Goal: Task Accomplishment & Management: Complete application form

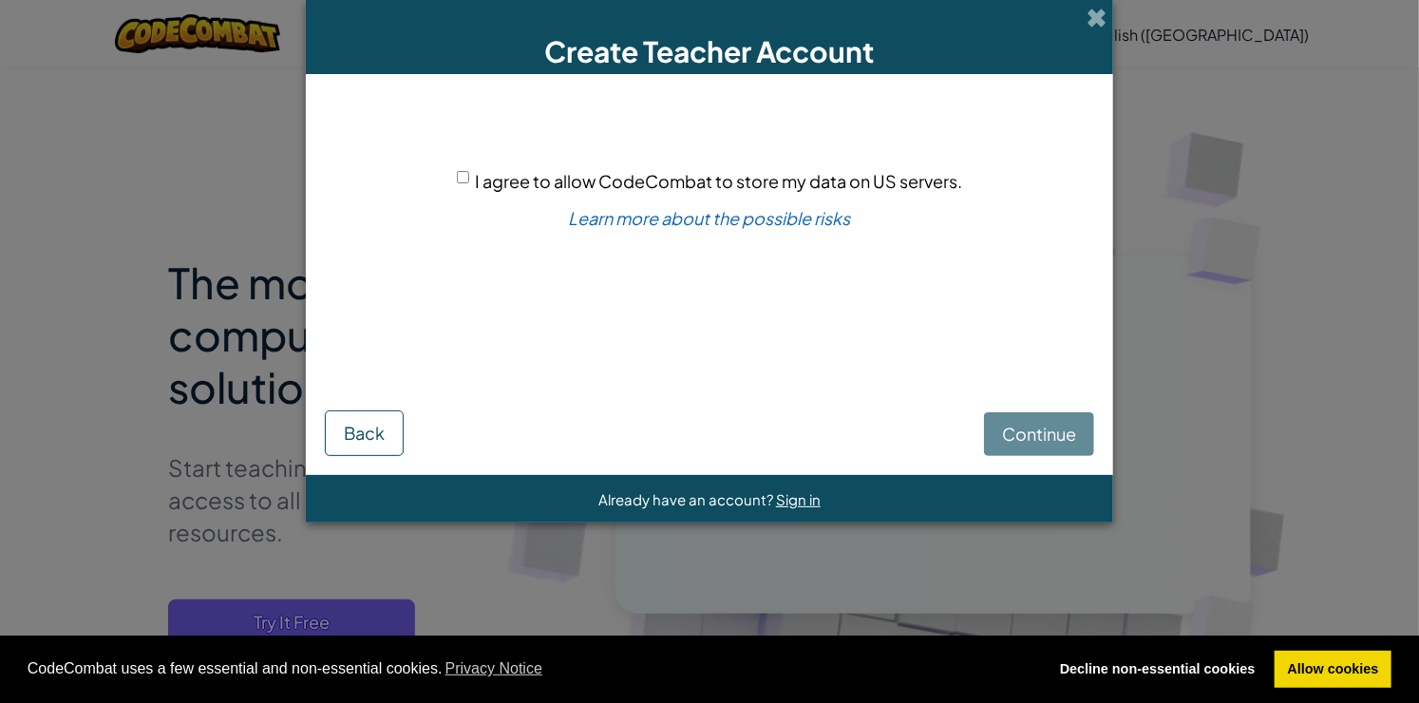
drag, startPoint x: 0, startPoint y: 0, endPoint x: 1027, endPoint y: 432, distance: 1113.8
click at [1027, 432] on div "Continue Back" at bounding box center [709, 410] width 769 height 91
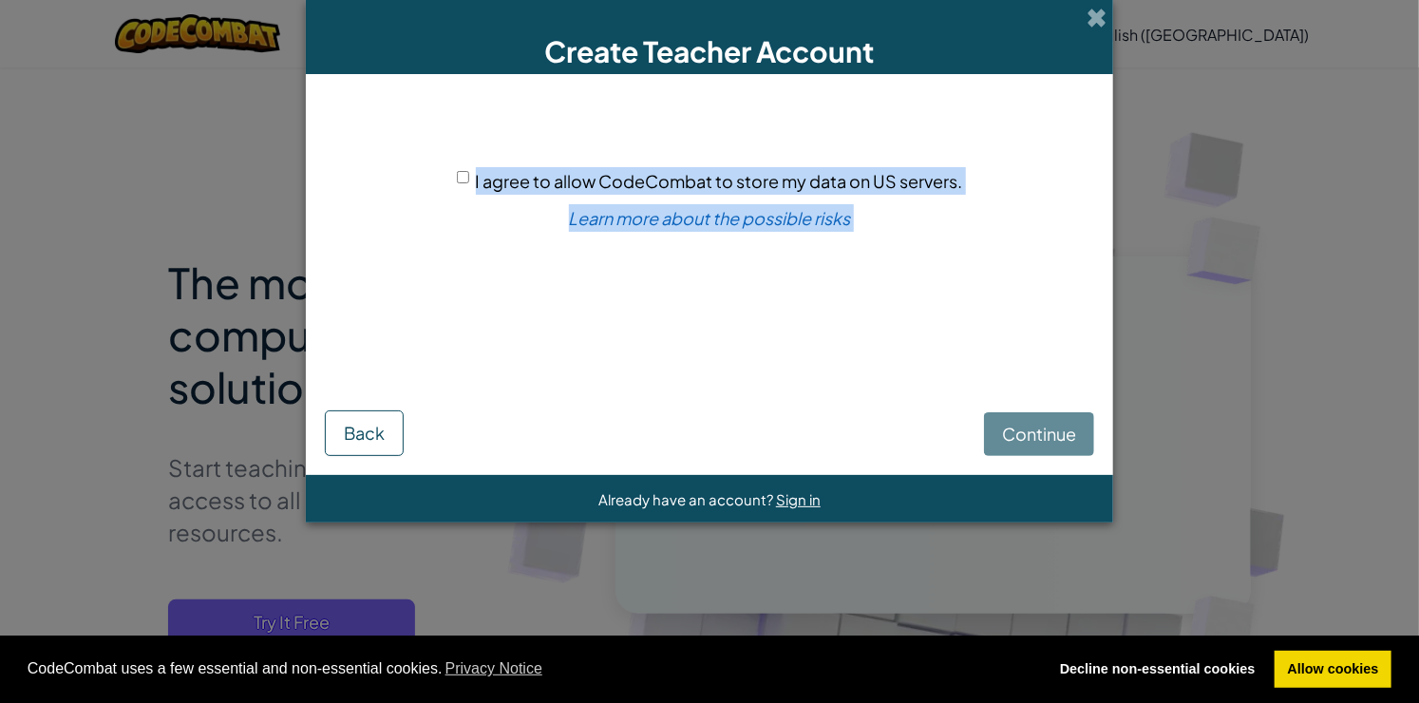
drag, startPoint x: 1069, startPoint y: 422, endPoint x: 475, endPoint y: 180, distance: 641.6
click at [475, 180] on form "I agree to allow CodeCombat to store my data on US servers. Learn more about th…" at bounding box center [709, 274] width 807 height 401
click at [476, 180] on span "I agree to allow CodeCombat to store my data on US servers." at bounding box center [719, 181] width 487 height 22
click at [469, 180] on input "I agree to allow CodeCombat to store my data on US servers." at bounding box center [463, 177] width 12 height 12
checkbox input "true"
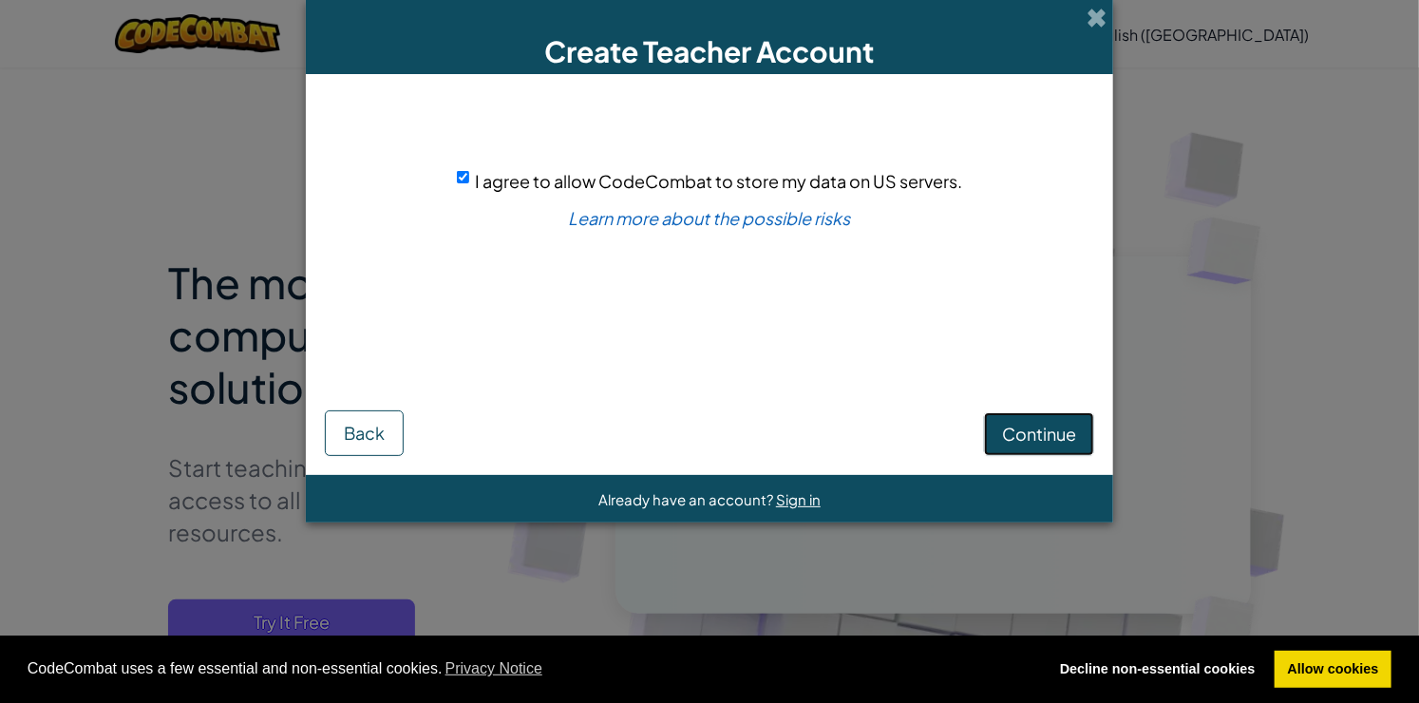
click at [1009, 437] on span "Continue" at bounding box center [1039, 434] width 74 height 22
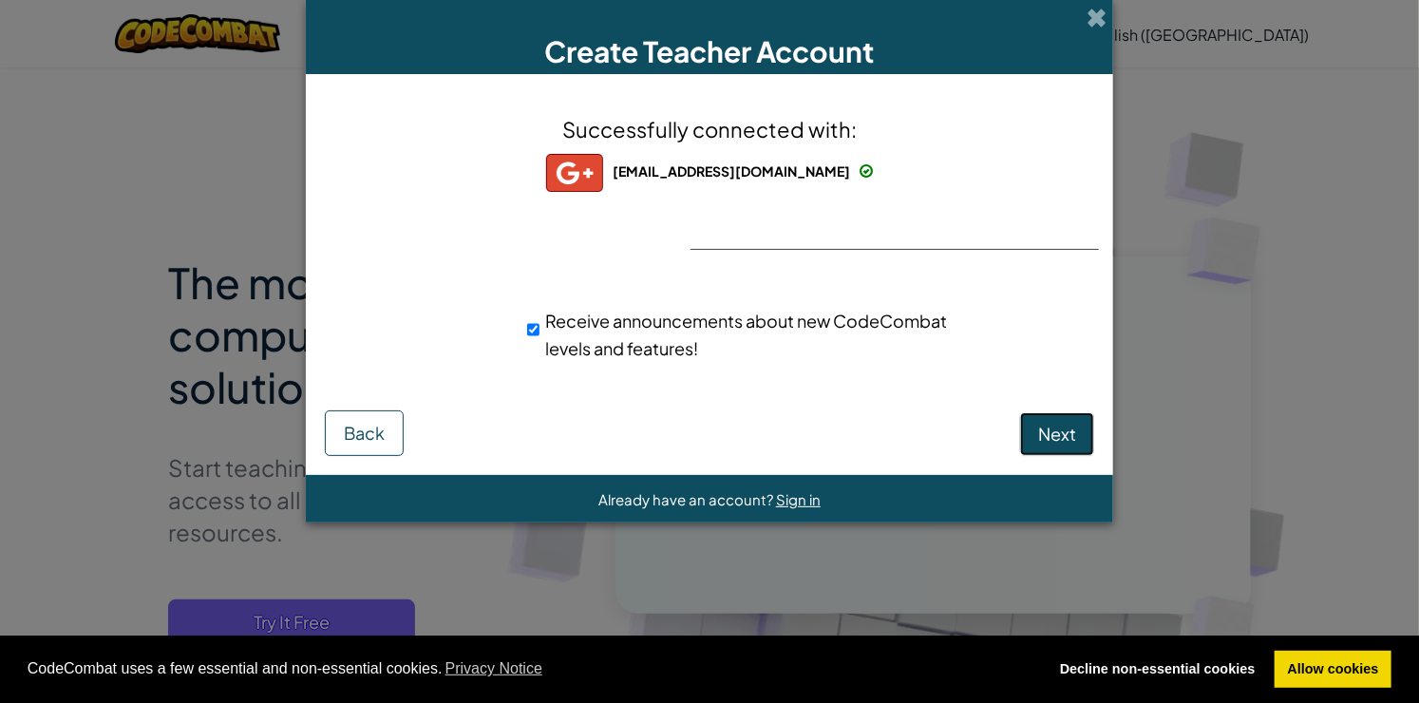
click at [1054, 444] on button "Next" at bounding box center [1057, 434] width 74 height 44
select select "[GEOGRAPHIC_DATA]"
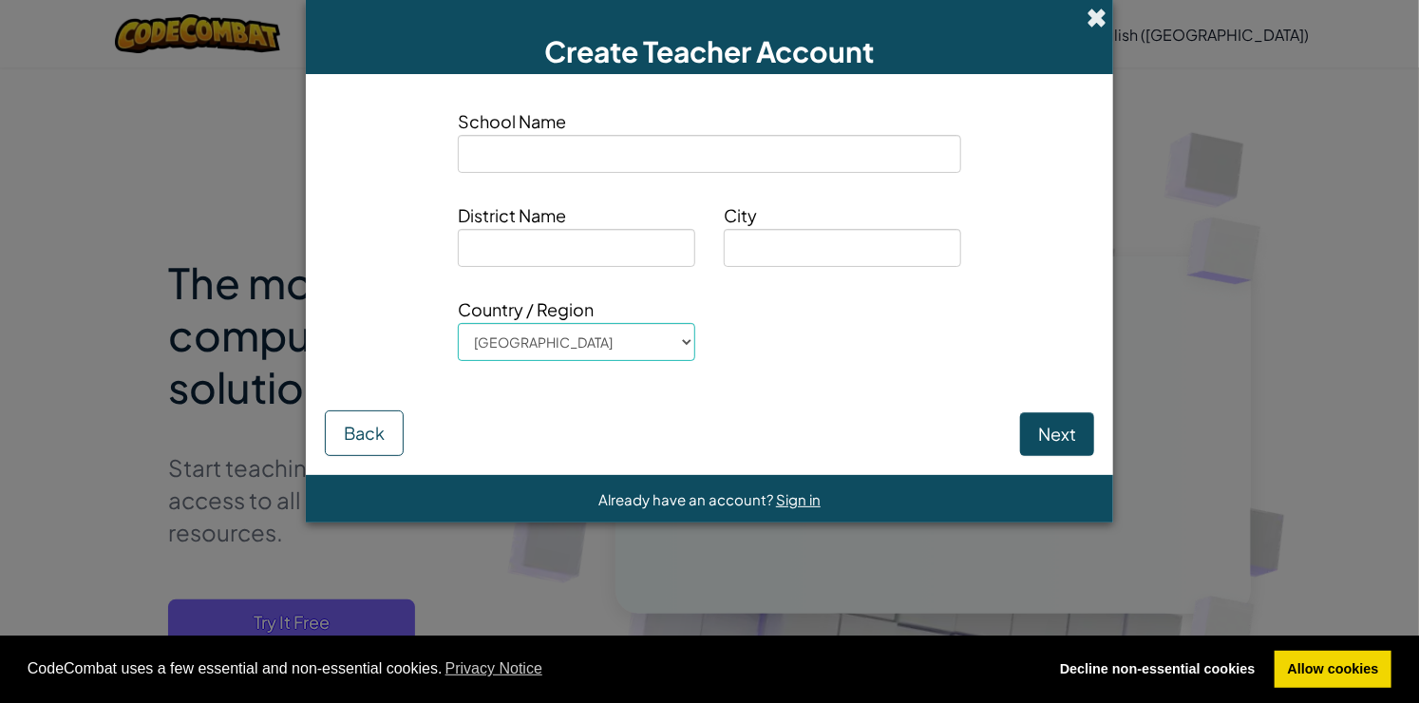
click at [1093, 12] on span at bounding box center [1096, 18] width 20 height 20
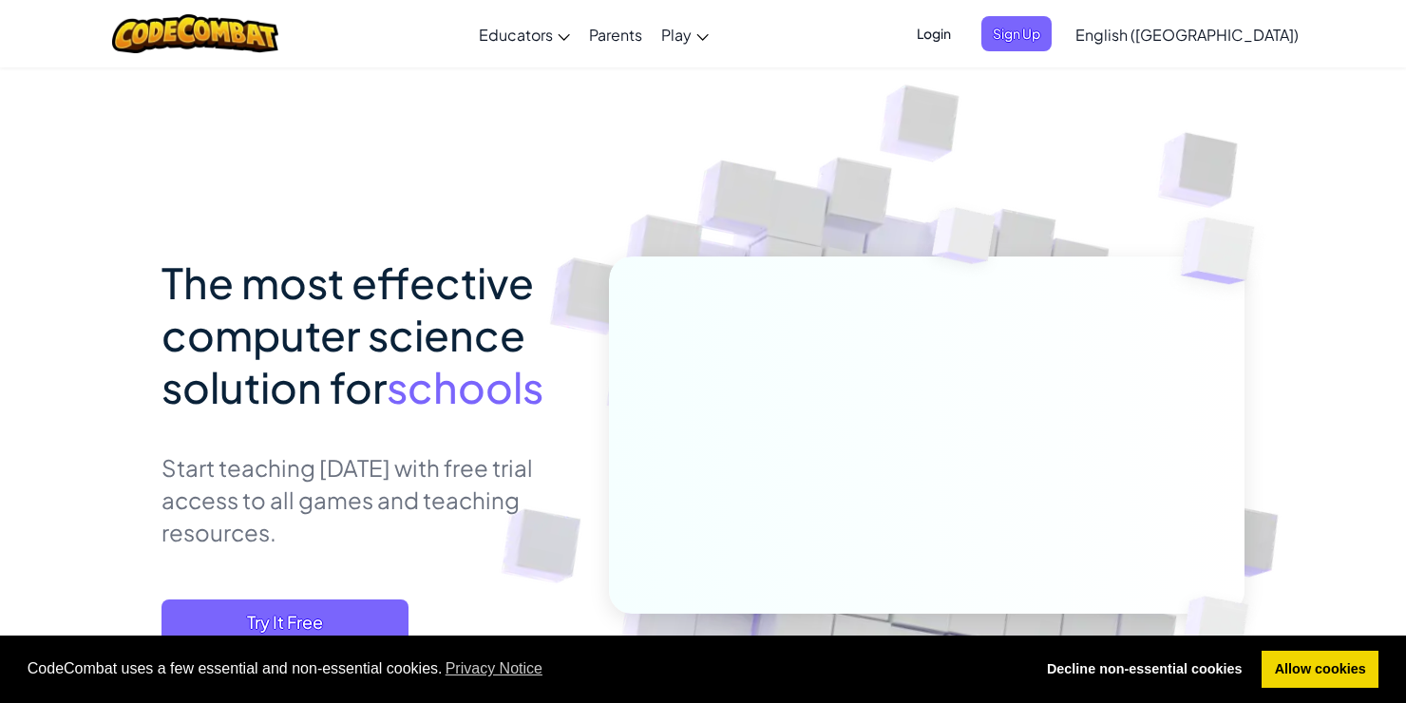
scroll to position [177, 0]
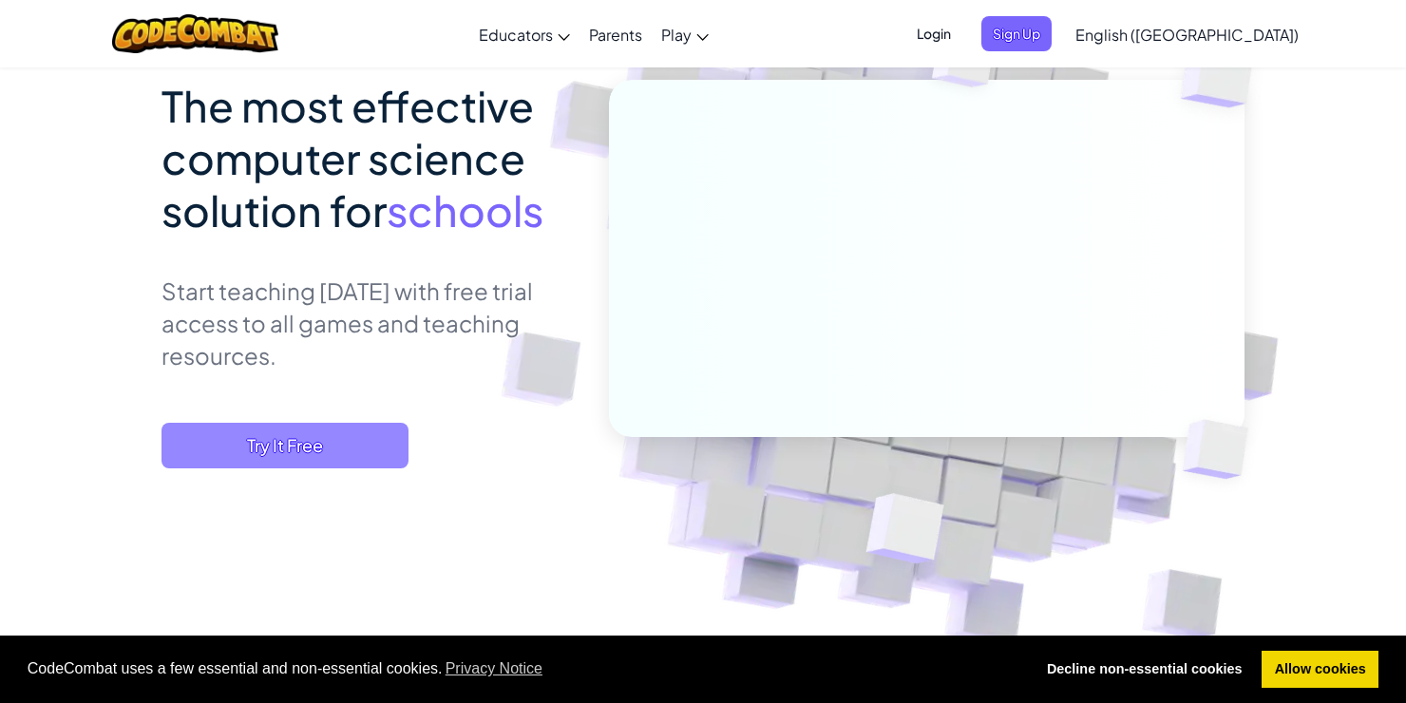
click at [246, 441] on span "Try It Free" at bounding box center [284, 446] width 247 height 46
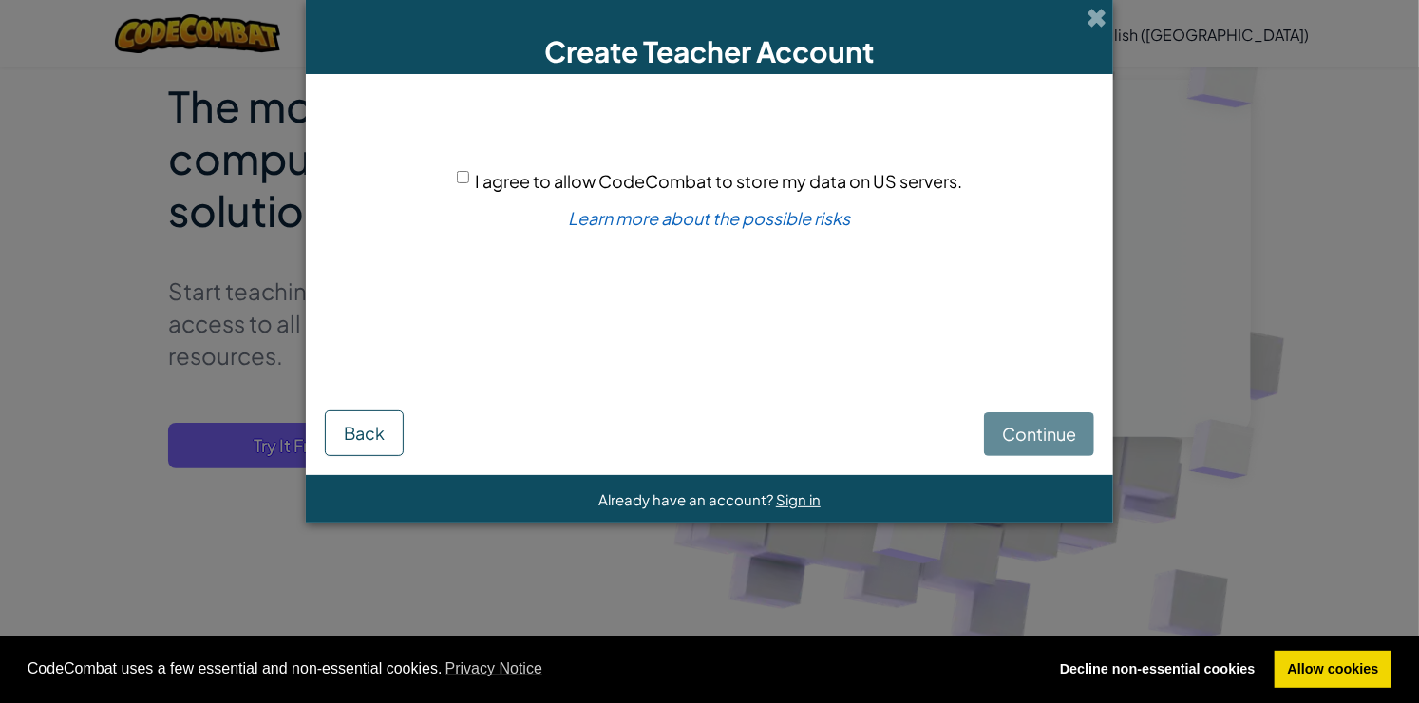
click at [544, 198] on div "I agree to allow CodeCombat to store my data on US servers. Learn more about th…" at bounding box center [709, 229] width 769 height 272
click at [1099, 14] on span at bounding box center [1096, 18] width 20 height 20
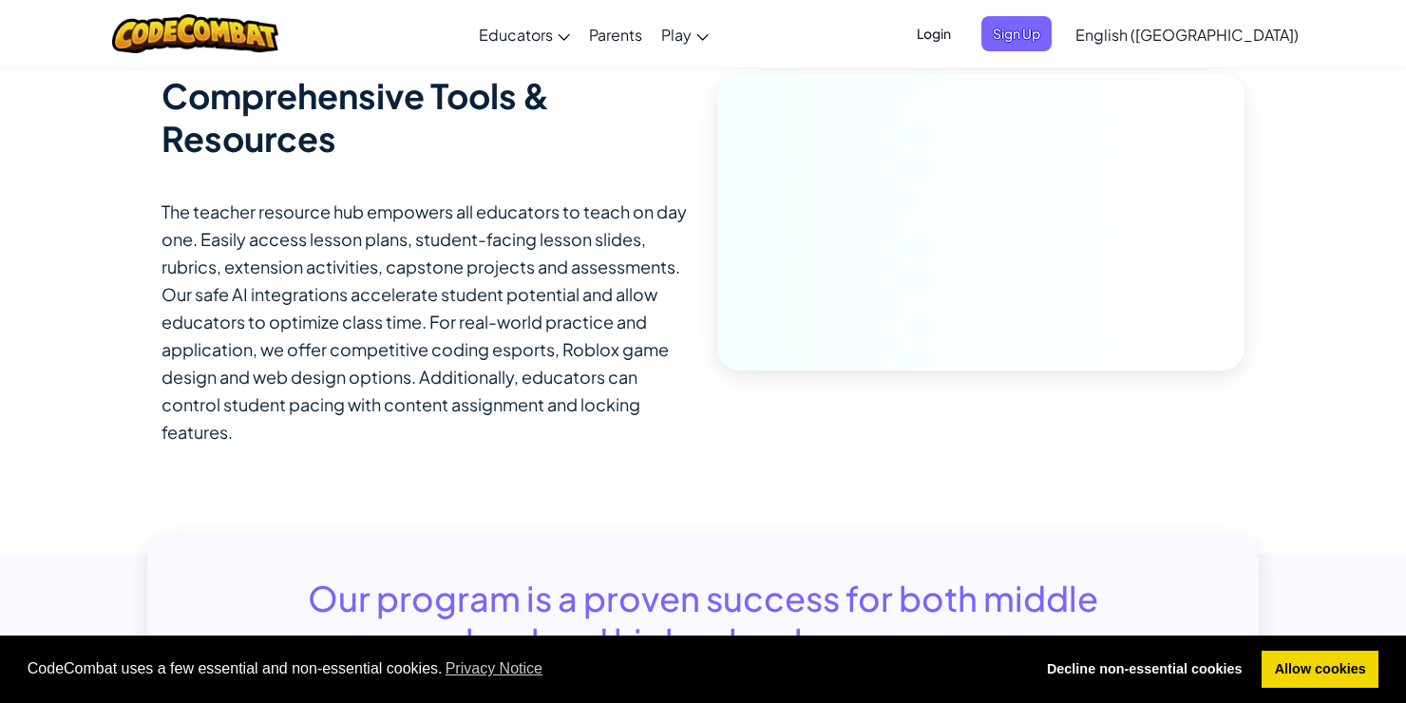
scroll to position [2387, 0]
